Goal: Task Accomplishment & Management: Use online tool/utility

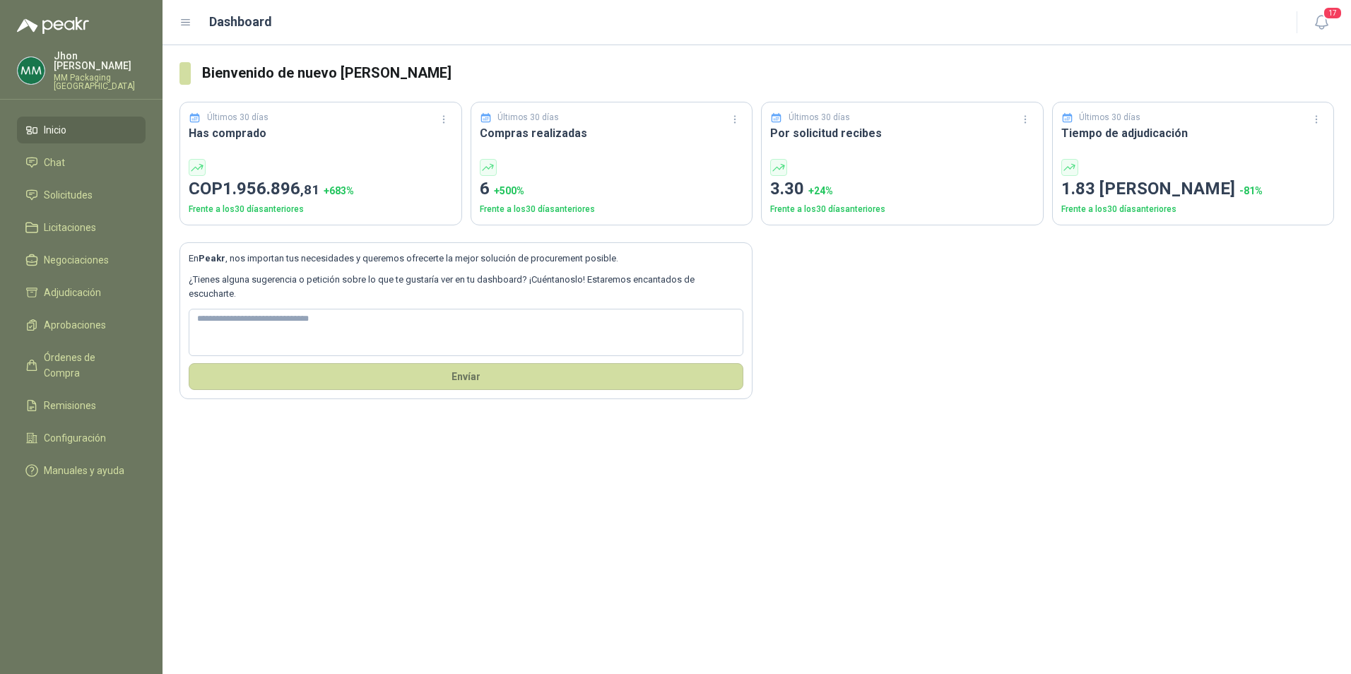
click at [87, 167] on ul "Inicio Chat Solicitudes Licitaciones Negociaciones Adjudicación Aprobaciones Ór…" at bounding box center [81, 303] width 163 height 373
click at [88, 182] on link "Solicitudes" at bounding box center [81, 195] width 129 height 27
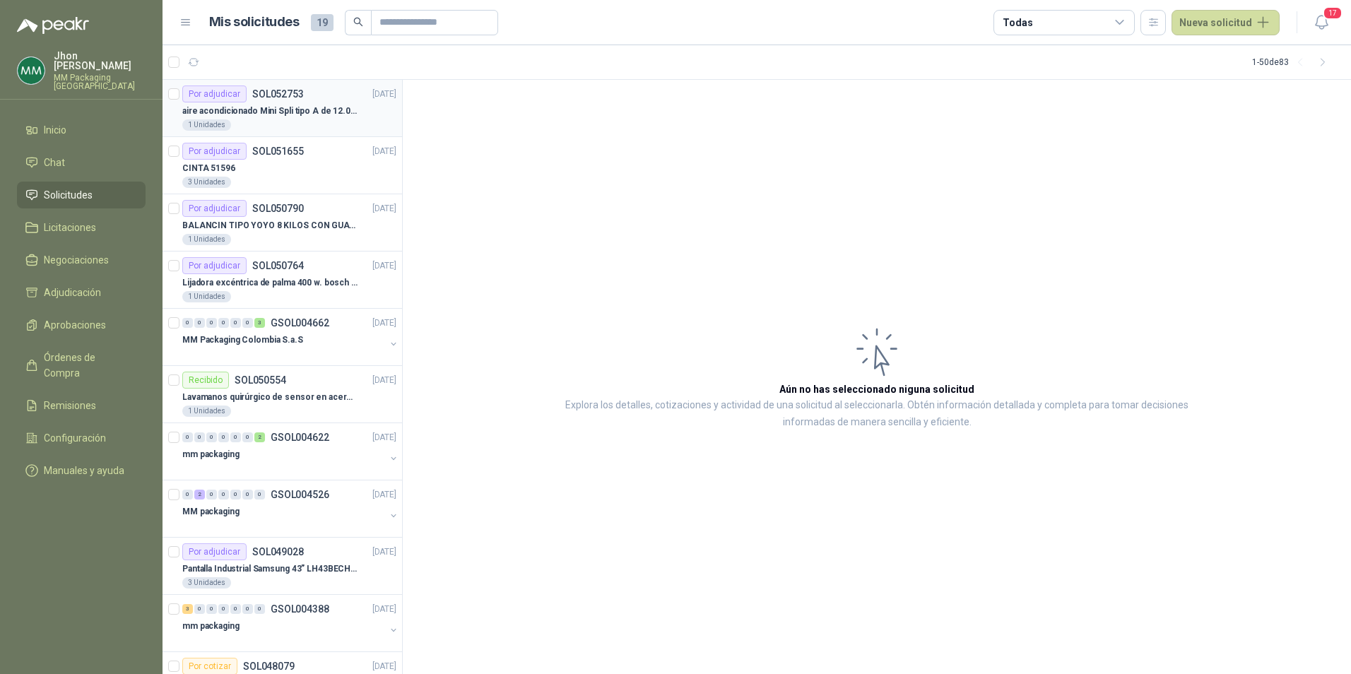
click at [266, 110] on p "aire acondicionado Mini Spli tipo A de 12.000 BTU." at bounding box center [270, 111] width 176 height 13
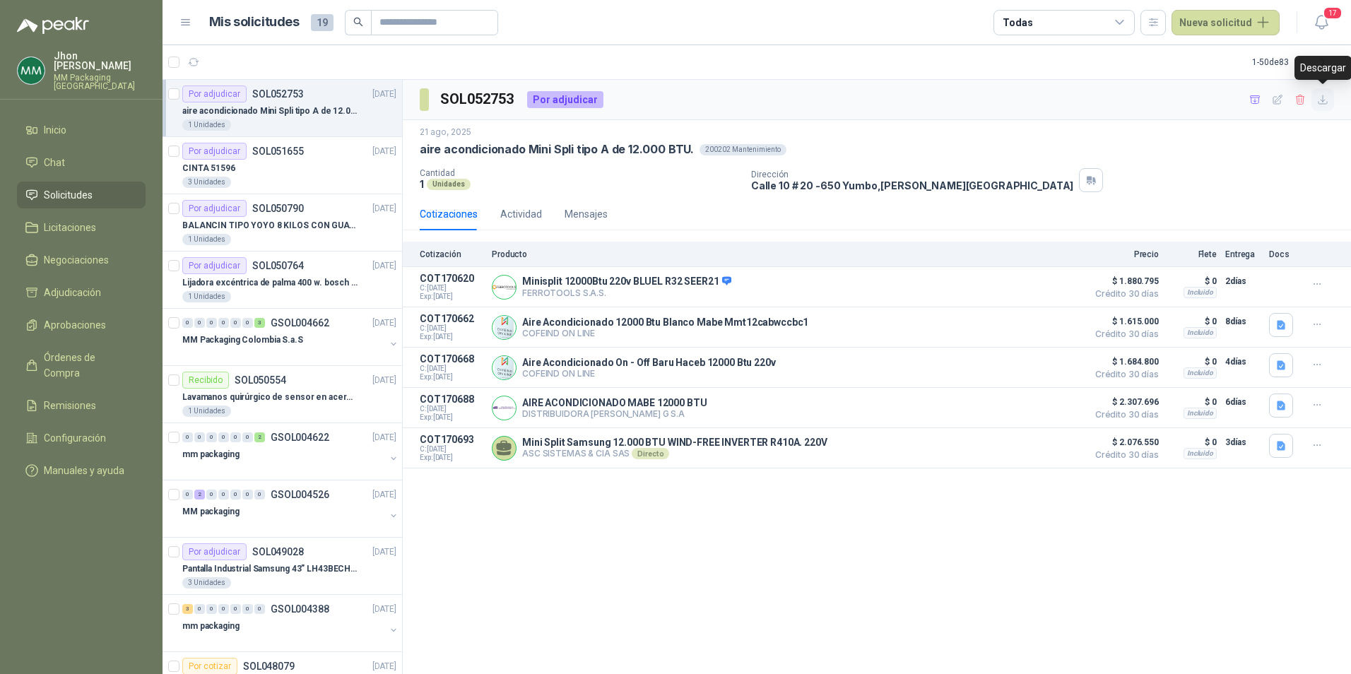
click at [1323, 97] on icon "button" at bounding box center [1323, 100] width 12 height 12
